Goal: Information Seeking & Learning: Learn about a topic

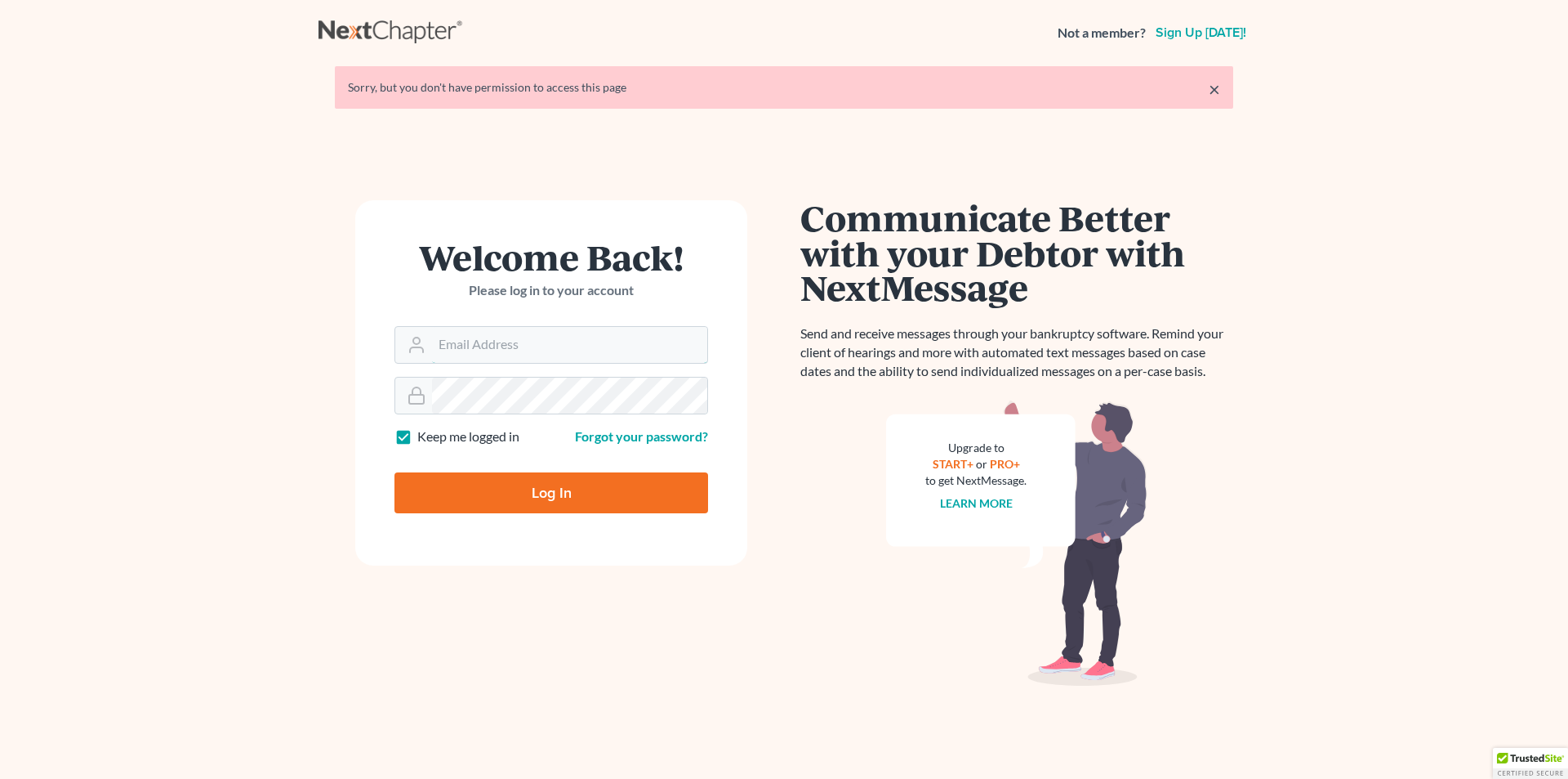
type input "[PERSON_NAME][EMAIL_ADDRESS][DOMAIN_NAME]"
click at [581, 491] on input "Log In" at bounding box center [551, 492] width 314 height 41
type input "Thinking..."
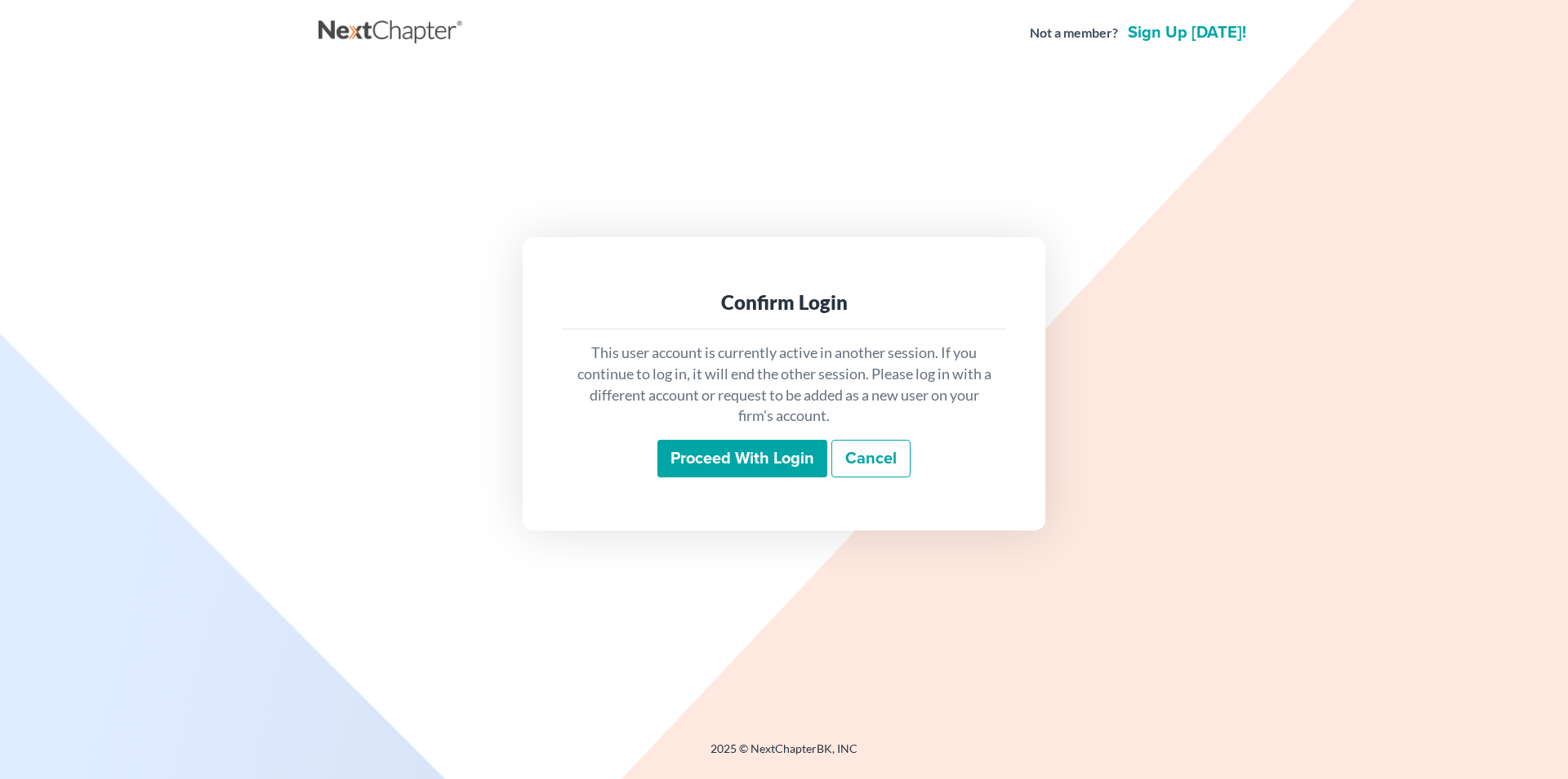
click at [725, 459] on input "Proceed with login" at bounding box center [742, 458] width 170 height 38
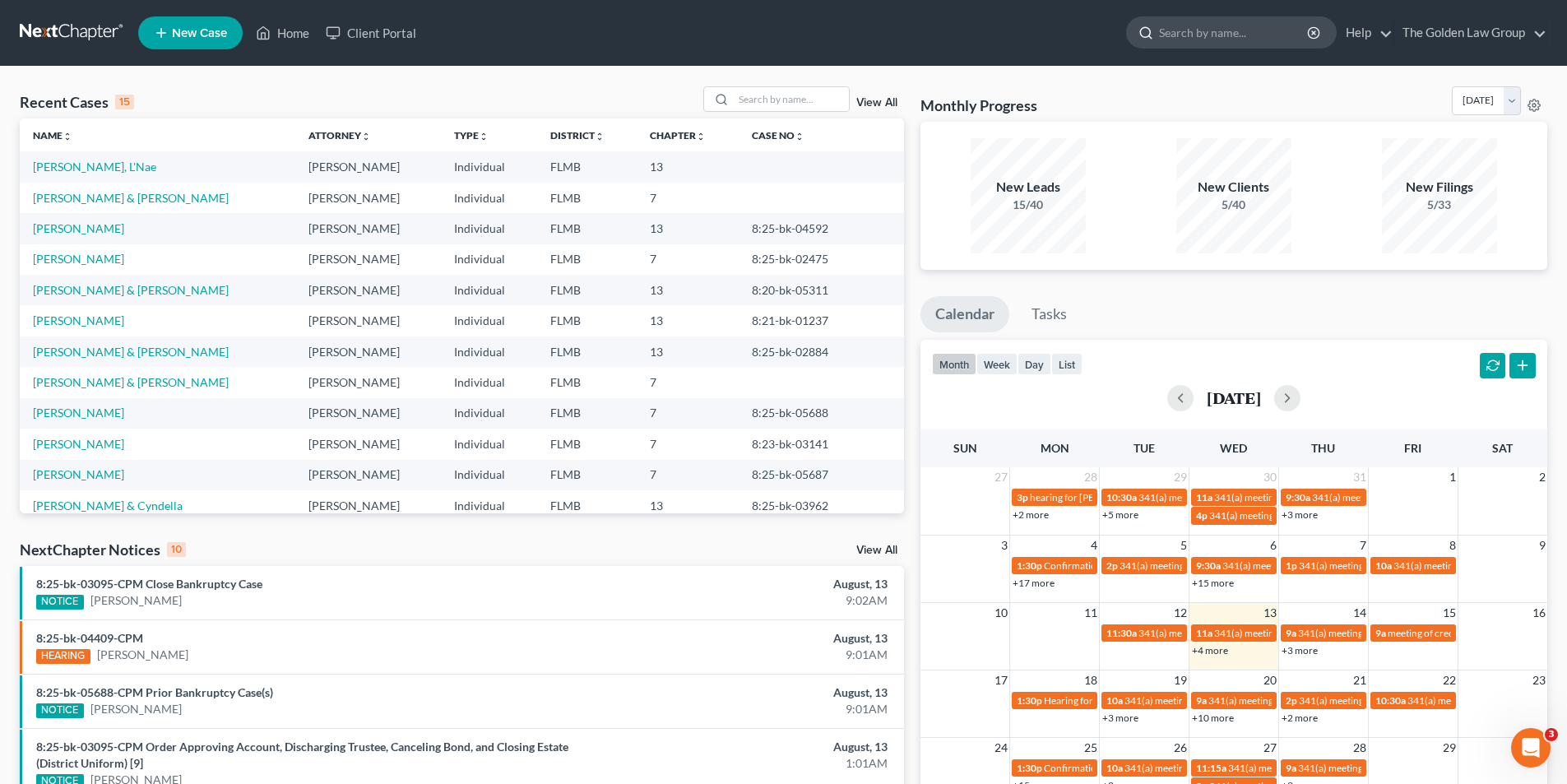
click at [1193, 32] on input "search" at bounding box center [1234, 32] width 150 height 30
type input "[PERSON_NAME]"
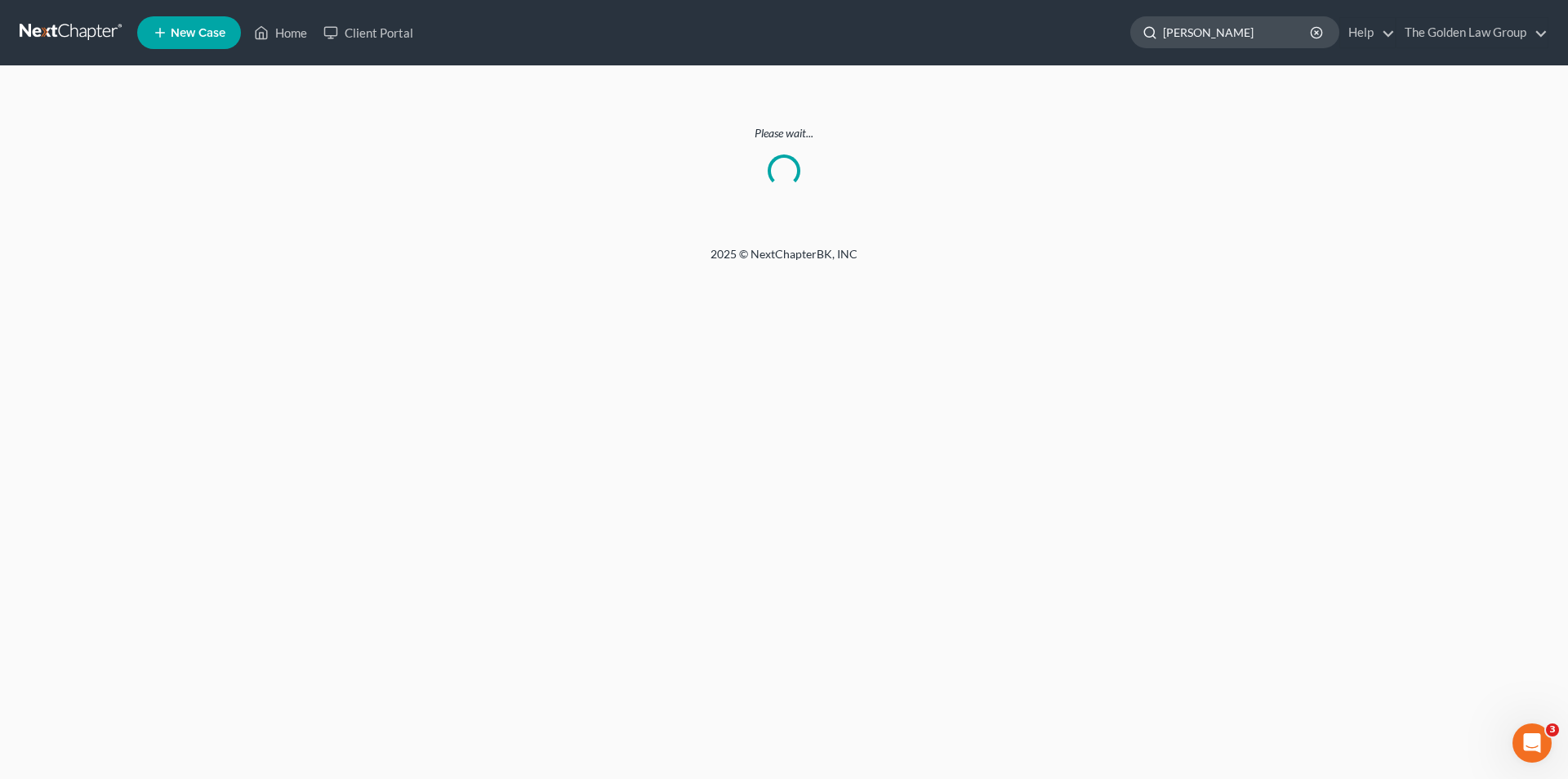
click at [1246, 32] on input "[PERSON_NAME]" at bounding box center [1238, 32] width 149 height 30
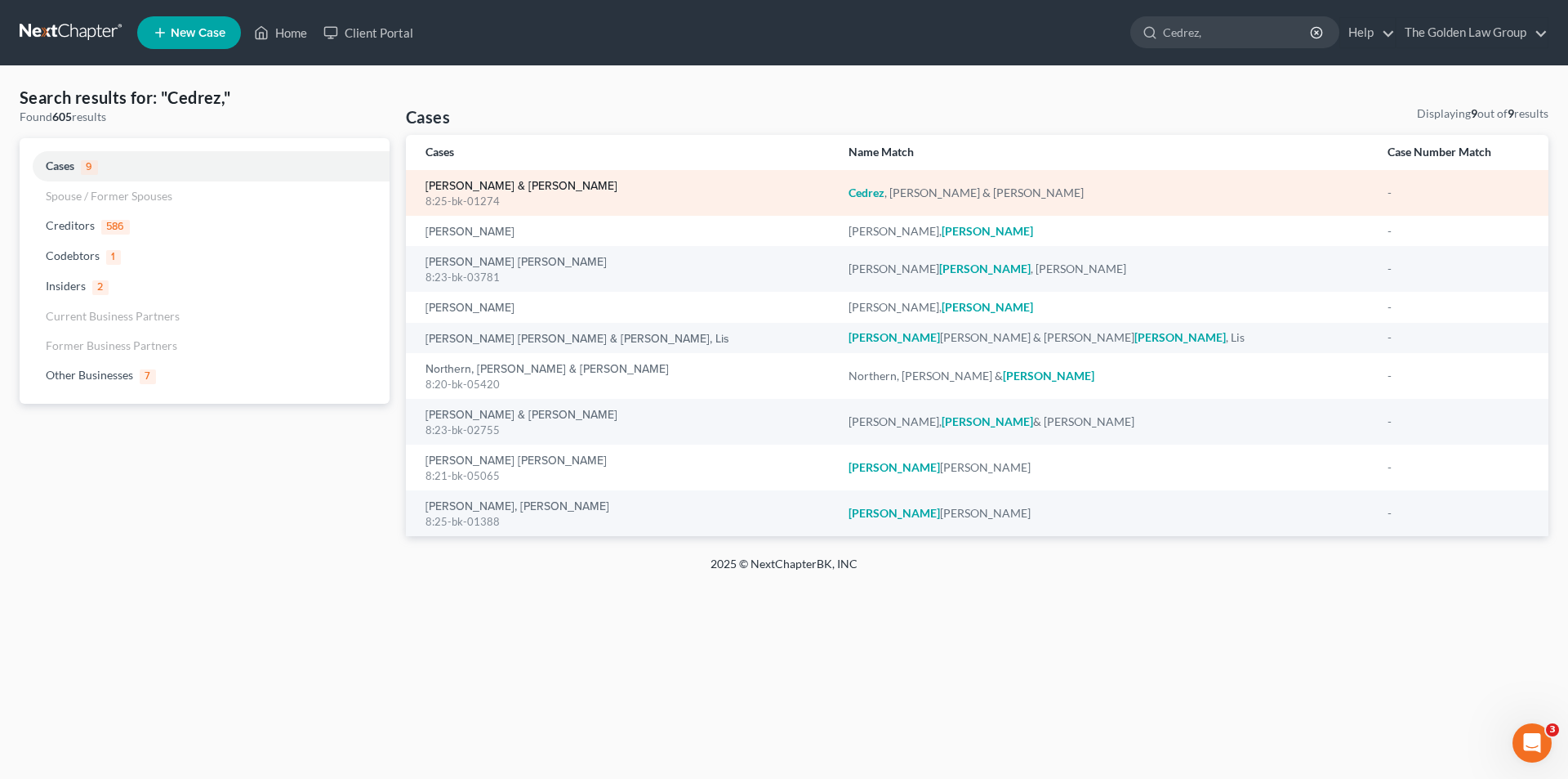
type input "Cedrez,"
click at [458, 191] on link "[PERSON_NAME] & [PERSON_NAME]" at bounding box center [521, 186] width 192 height 11
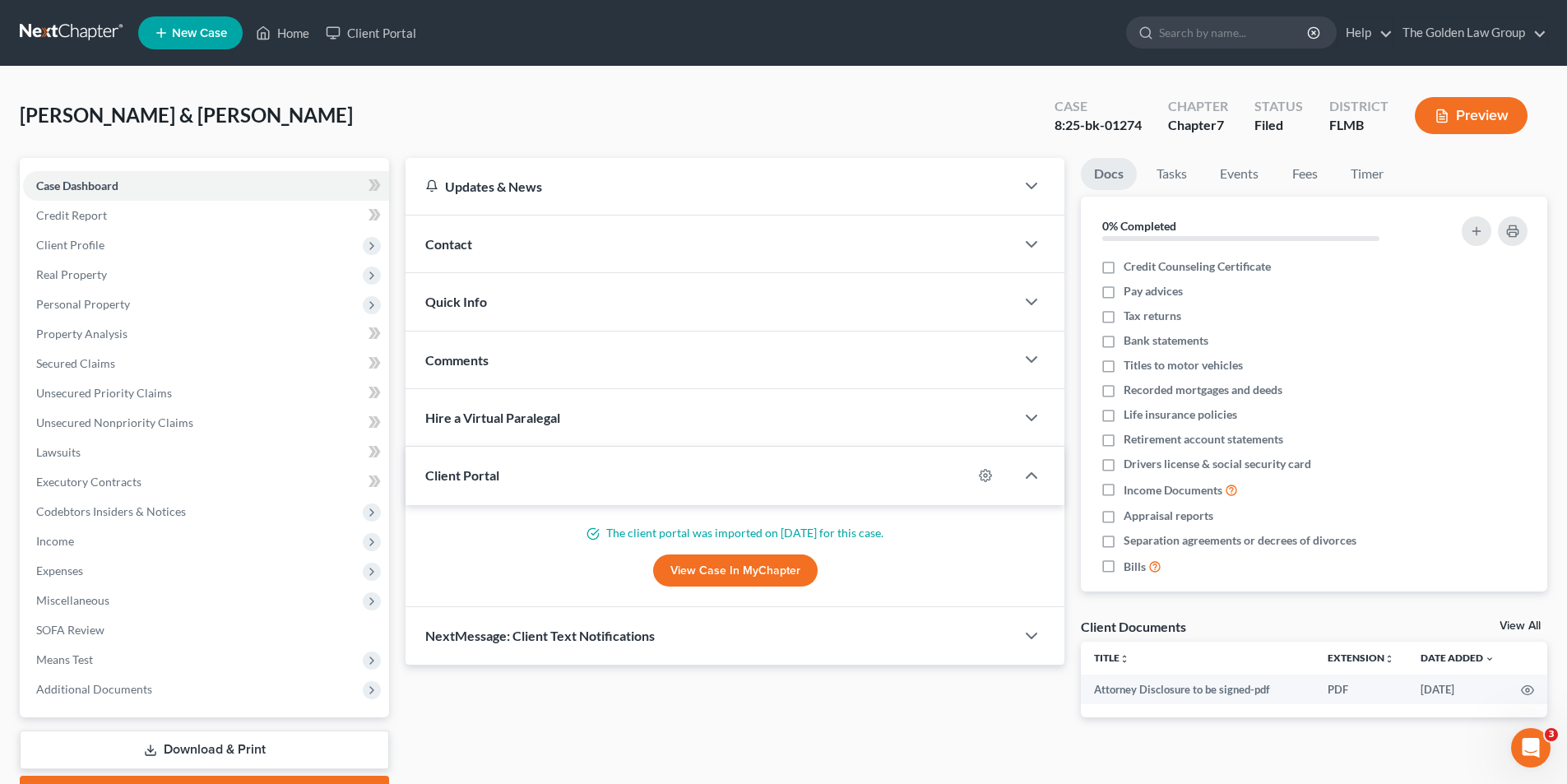
click at [1445, 108] on icon "button" at bounding box center [1442, 115] width 15 height 15
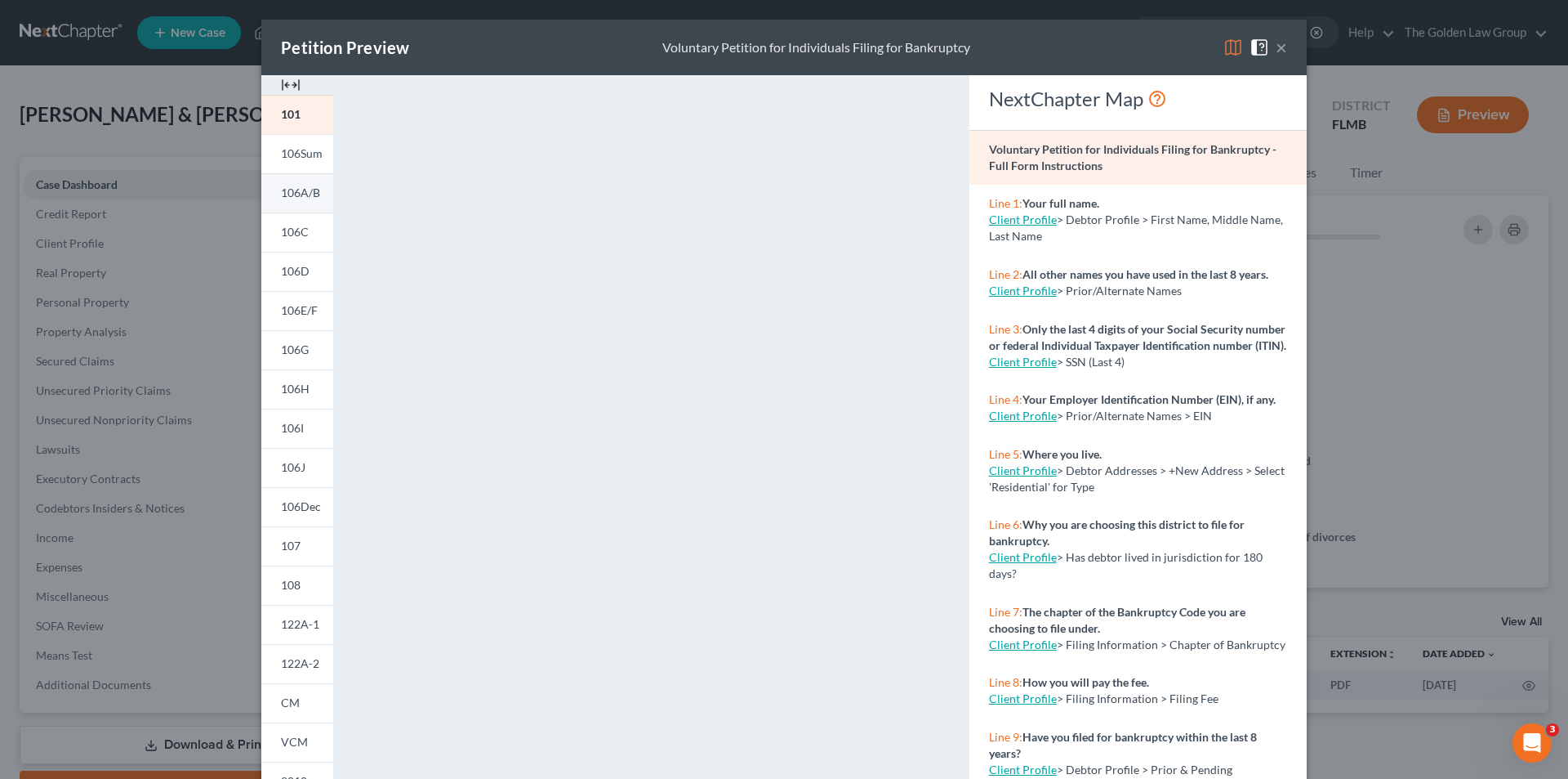
click at [302, 189] on span "106A/B" at bounding box center [300, 192] width 39 height 14
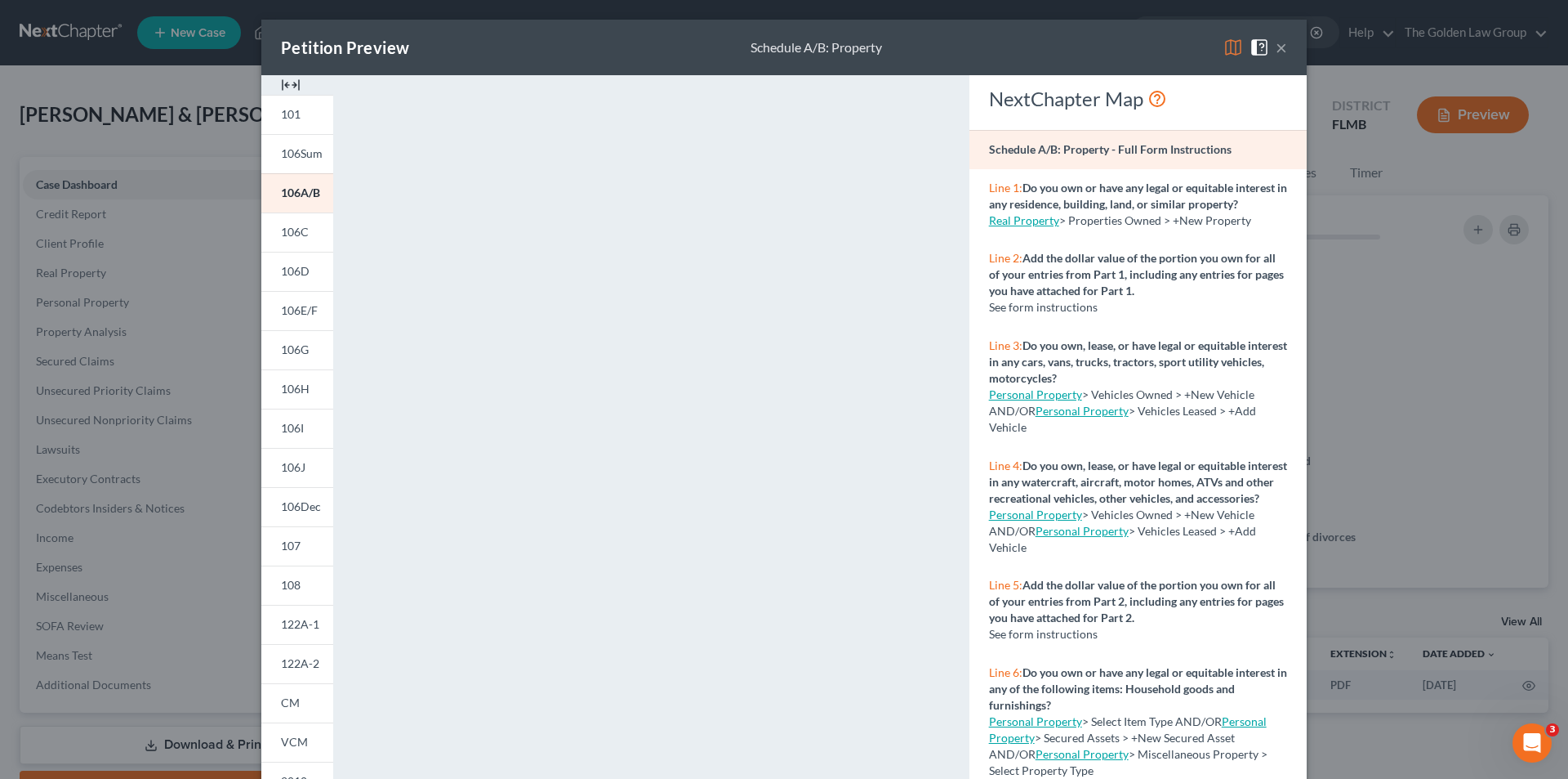
click at [159, 325] on div "Petition Preview Schedule A/B: Property × 101 106Sum 106A/B 106C 106D 106E/F 10…" at bounding box center [784, 389] width 1568 height 779
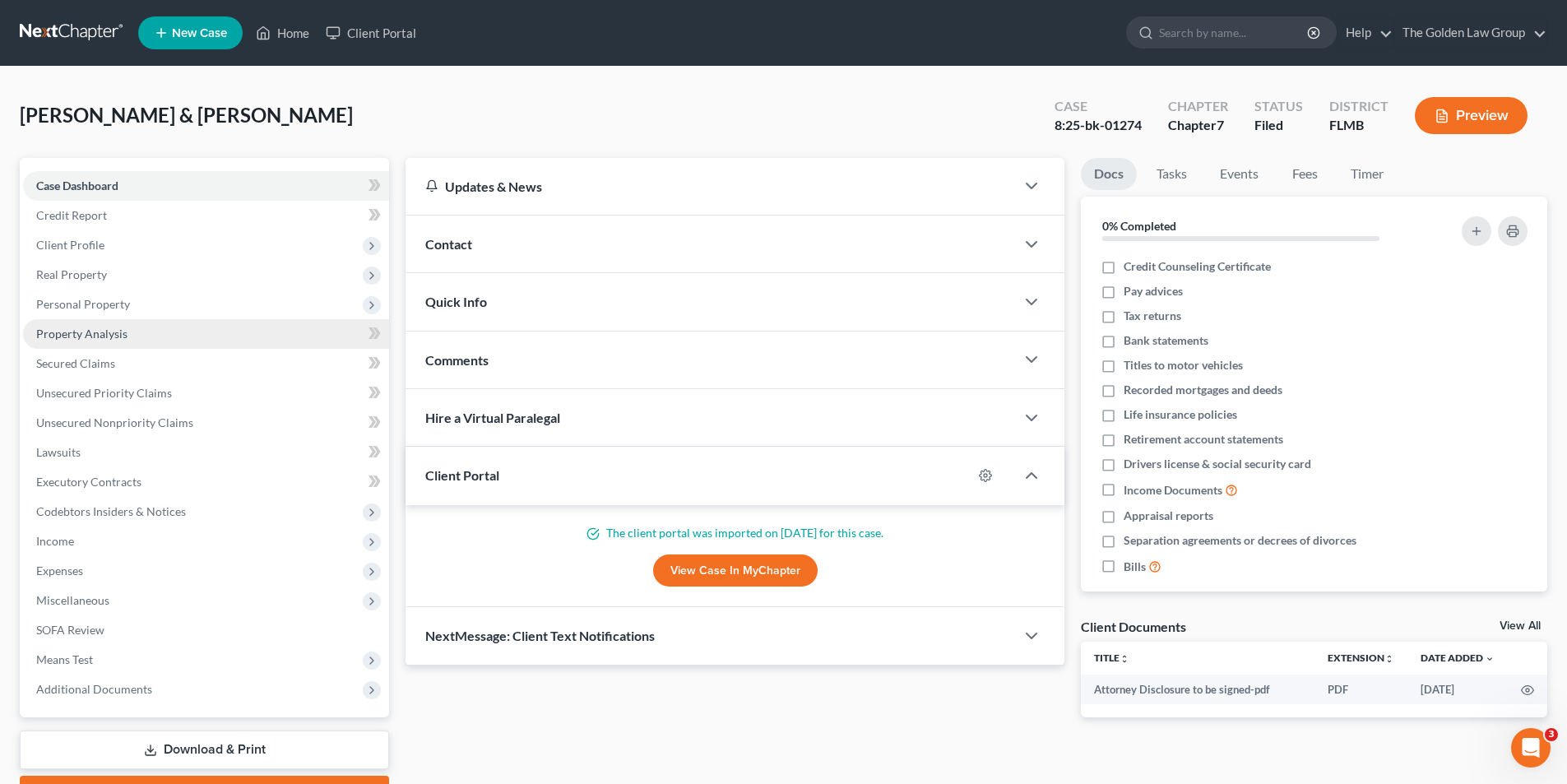
click at [100, 331] on span "Property Analysis" at bounding box center [82, 333] width 91 height 14
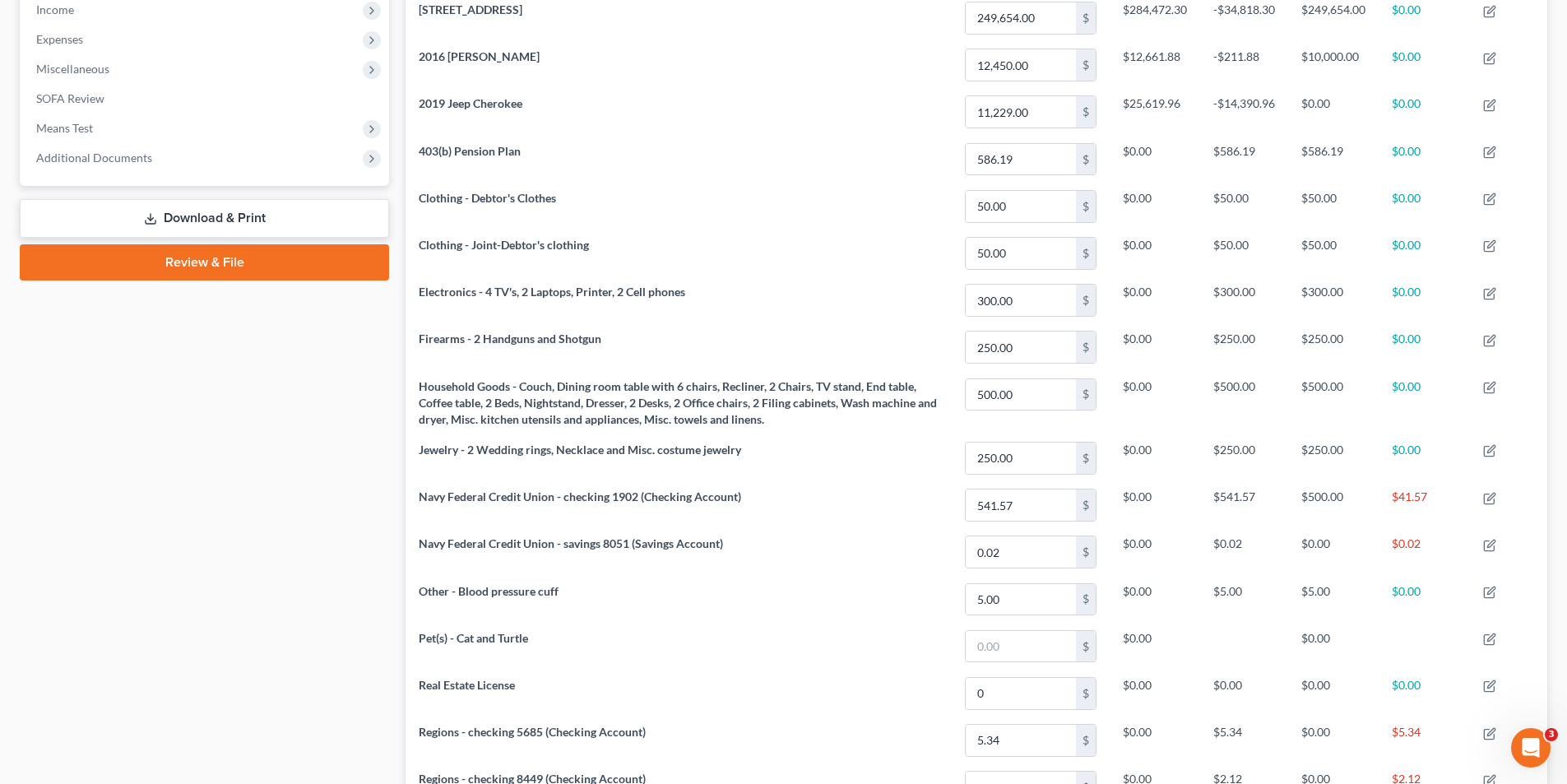
scroll to position [284, 0]
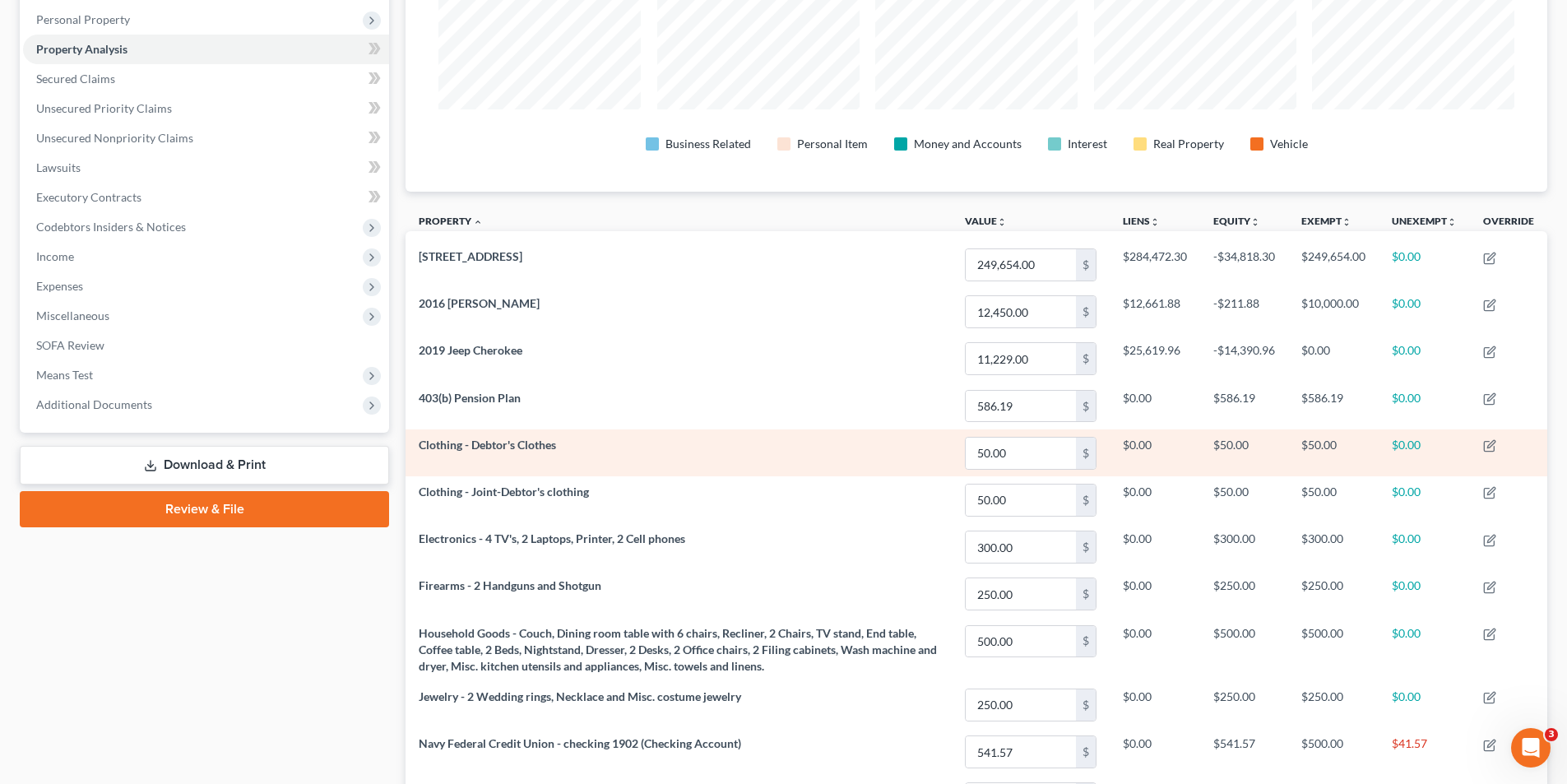
click at [533, 435] on td "Clothing - Debtor's Clothes" at bounding box center [679, 453] width 546 height 47
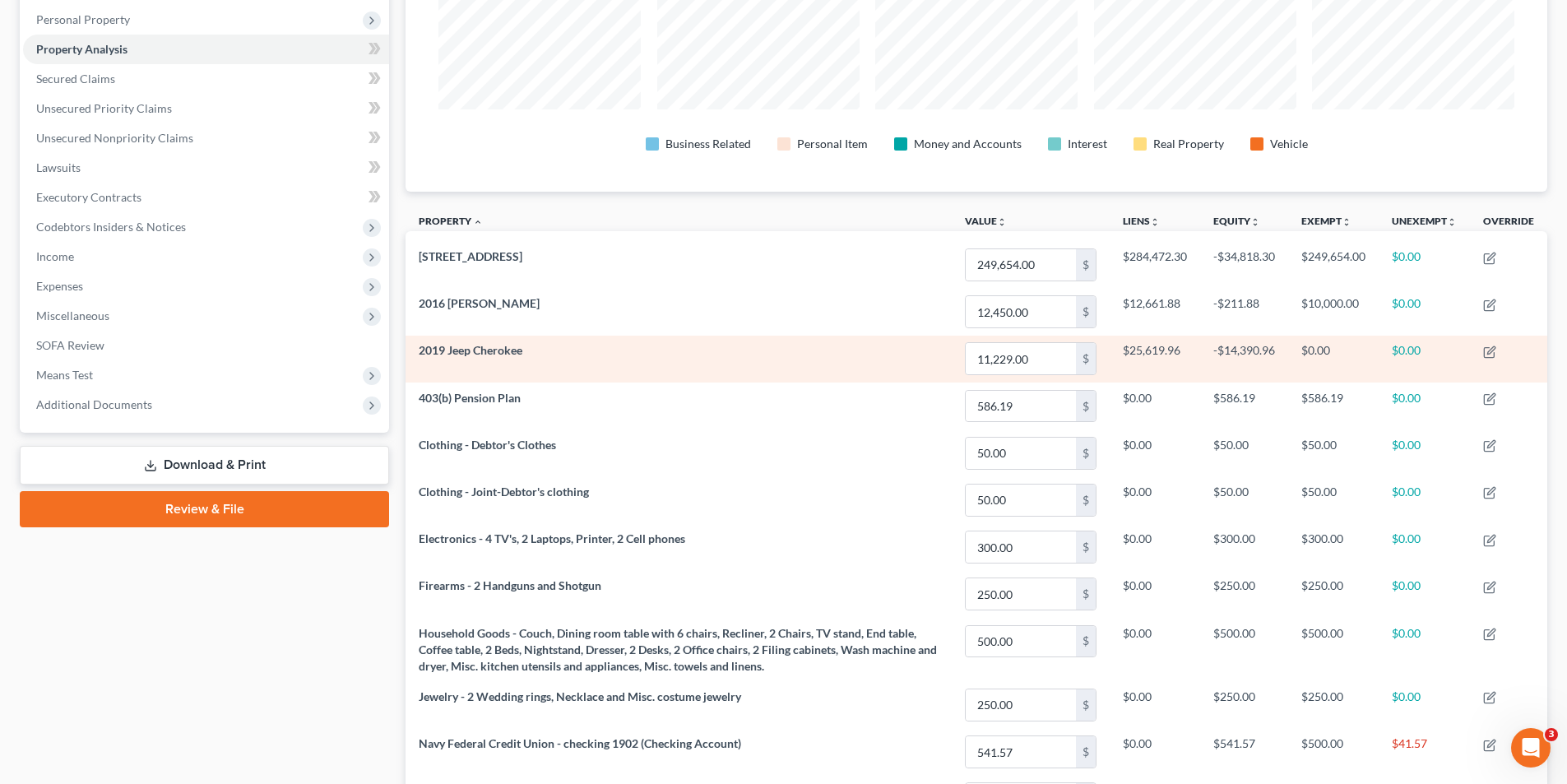
click at [547, 364] on td "2019 Jeep Cherokee" at bounding box center [679, 359] width 546 height 47
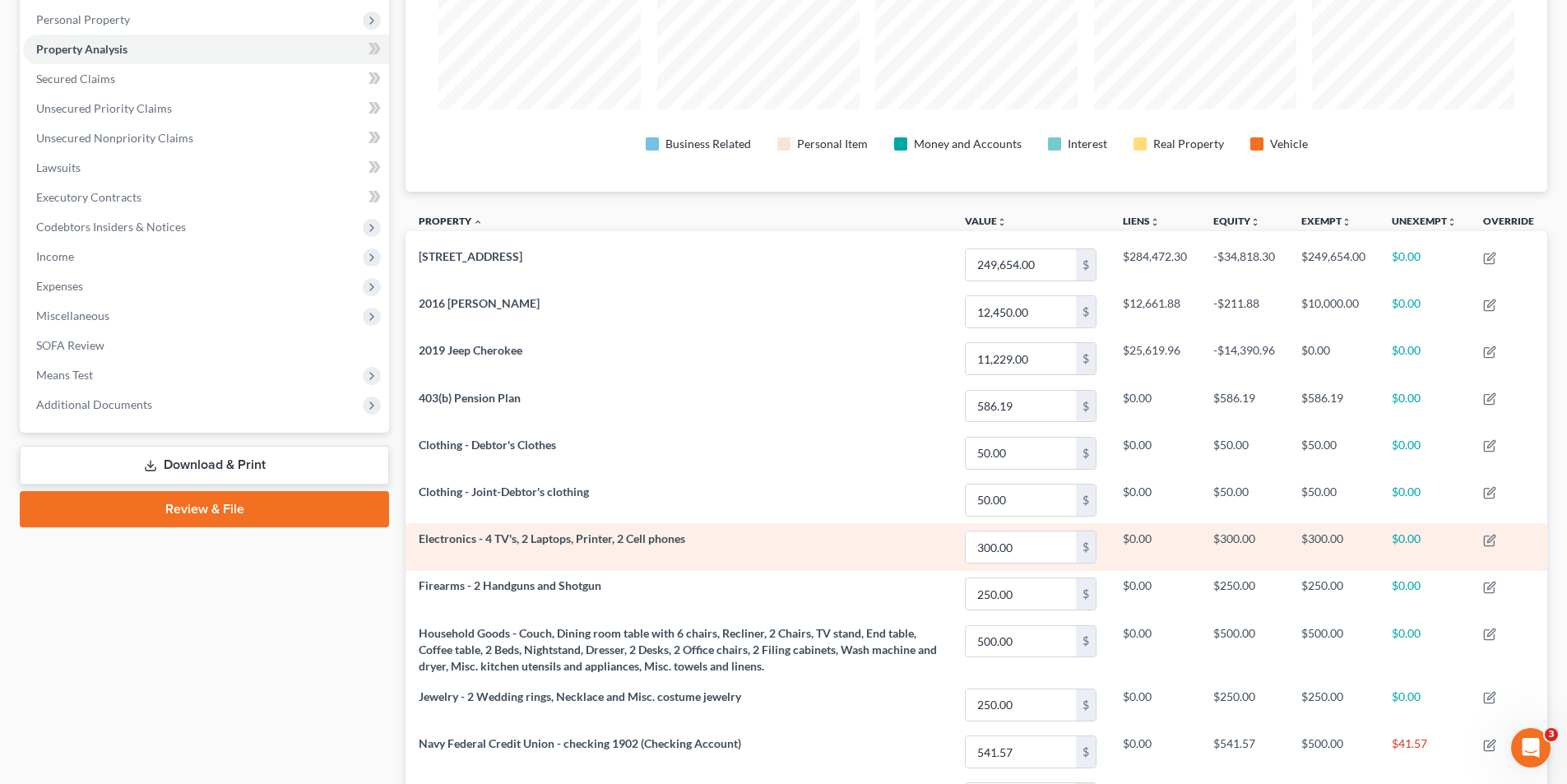
click at [736, 541] on td "Electronics - 4 TV's, 2 Laptops, Printer, 2 Cell phones" at bounding box center [679, 546] width 546 height 47
